Goal: Task Accomplishment & Management: Use online tool/utility

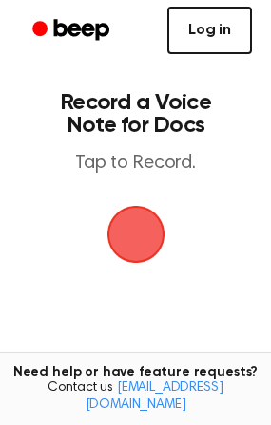
click at [203, 27] on link "Log in" at bounding box center [209, 30] width 85 height 47
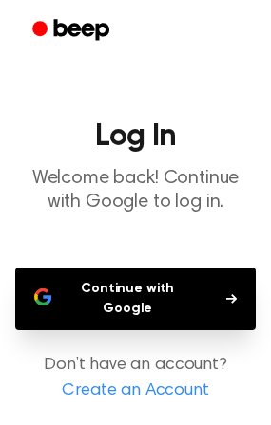
click at [137, 284] on button "Continue with Google" at bounding box center [135, 299] width 240 height 63
